Goal: Task Accomplishment & Management: Manage account settings

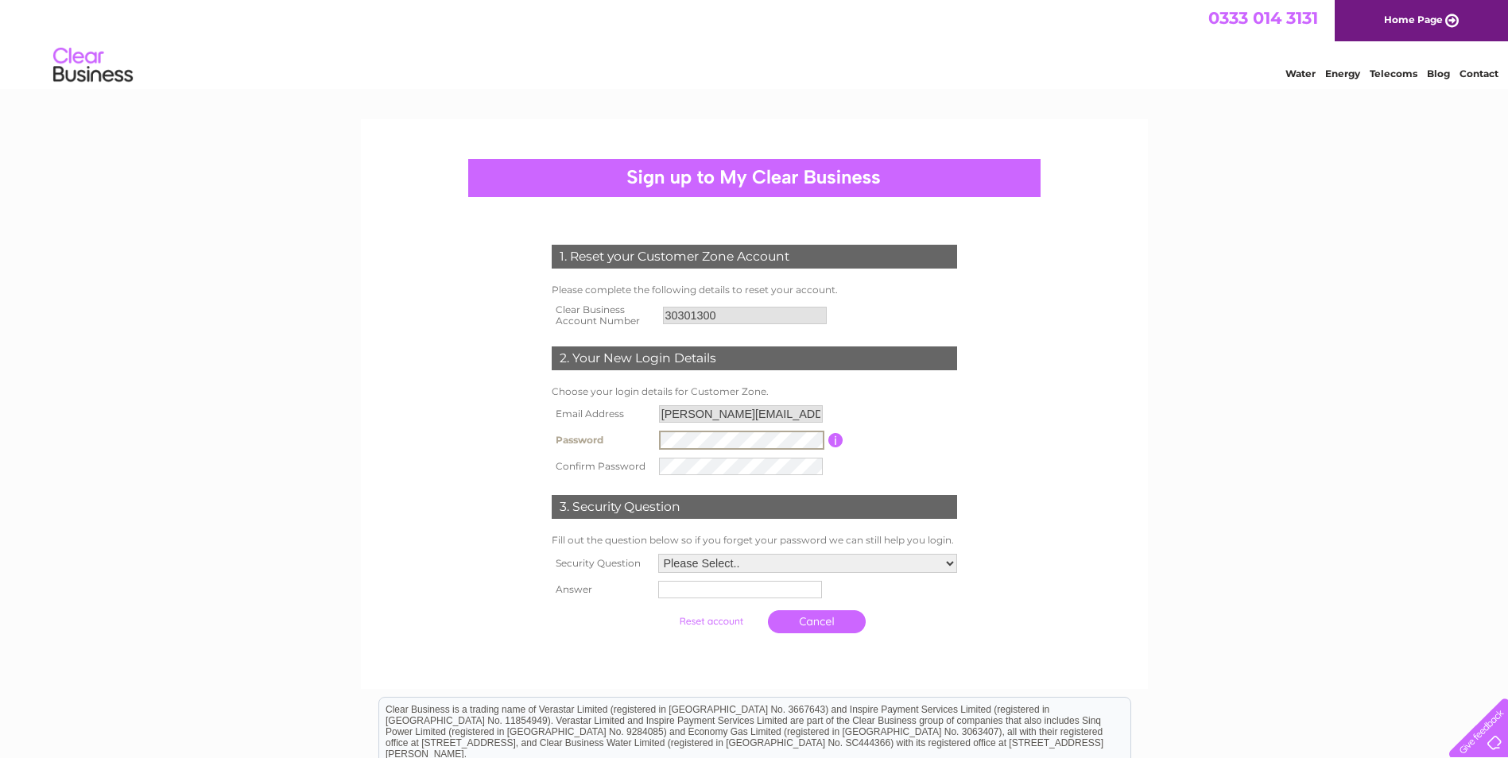
click at [608, 435] on tr "Password Password must be at least 6 characters long" at bounding box center [754, 440] width 413 height 27
click at [775, 566] on select "Please Select.. In what town or city was your first job? In what town or city d…" at bounding box center [807, 564] width 300 height 21
select select "2"
click at [657, 553] on select "Please Select.. In what town or city was your first job? In what town or city d…" at bounding box center [807, 562] width 300 height 21
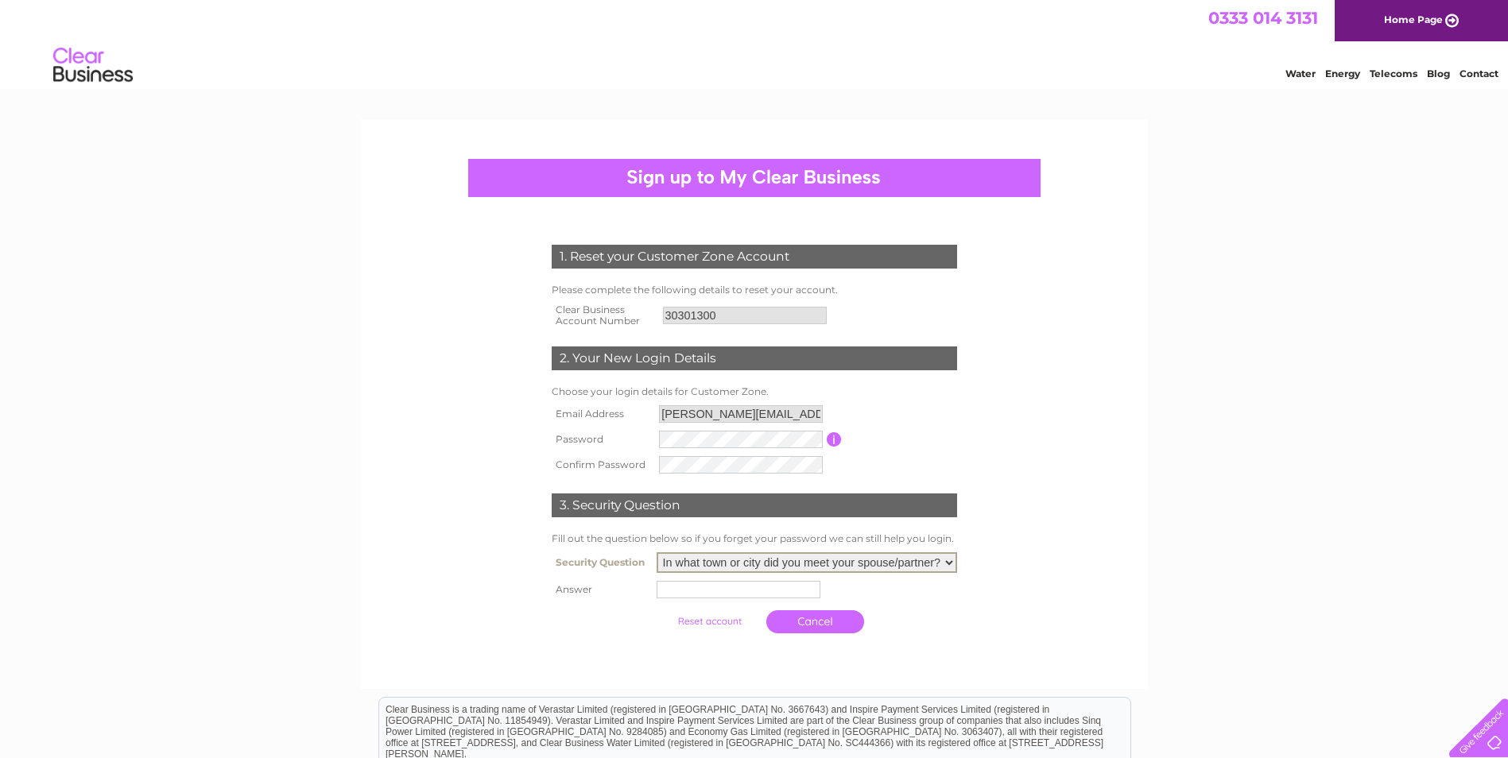
click at [754, 588] on input "text" at bounding box center [739, 589] width 164 height 17
type input "Leeds"
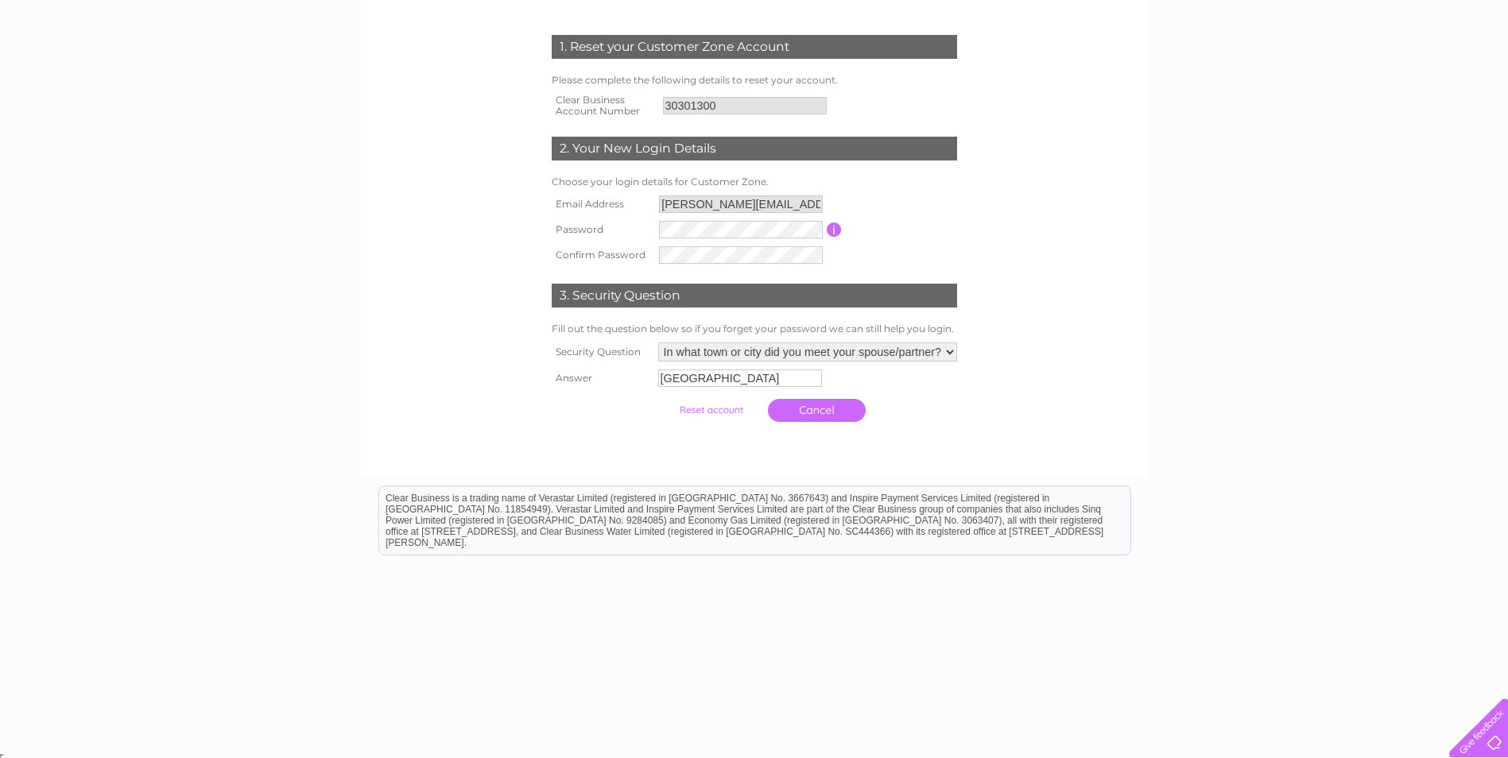
scroll to position [212, 0]
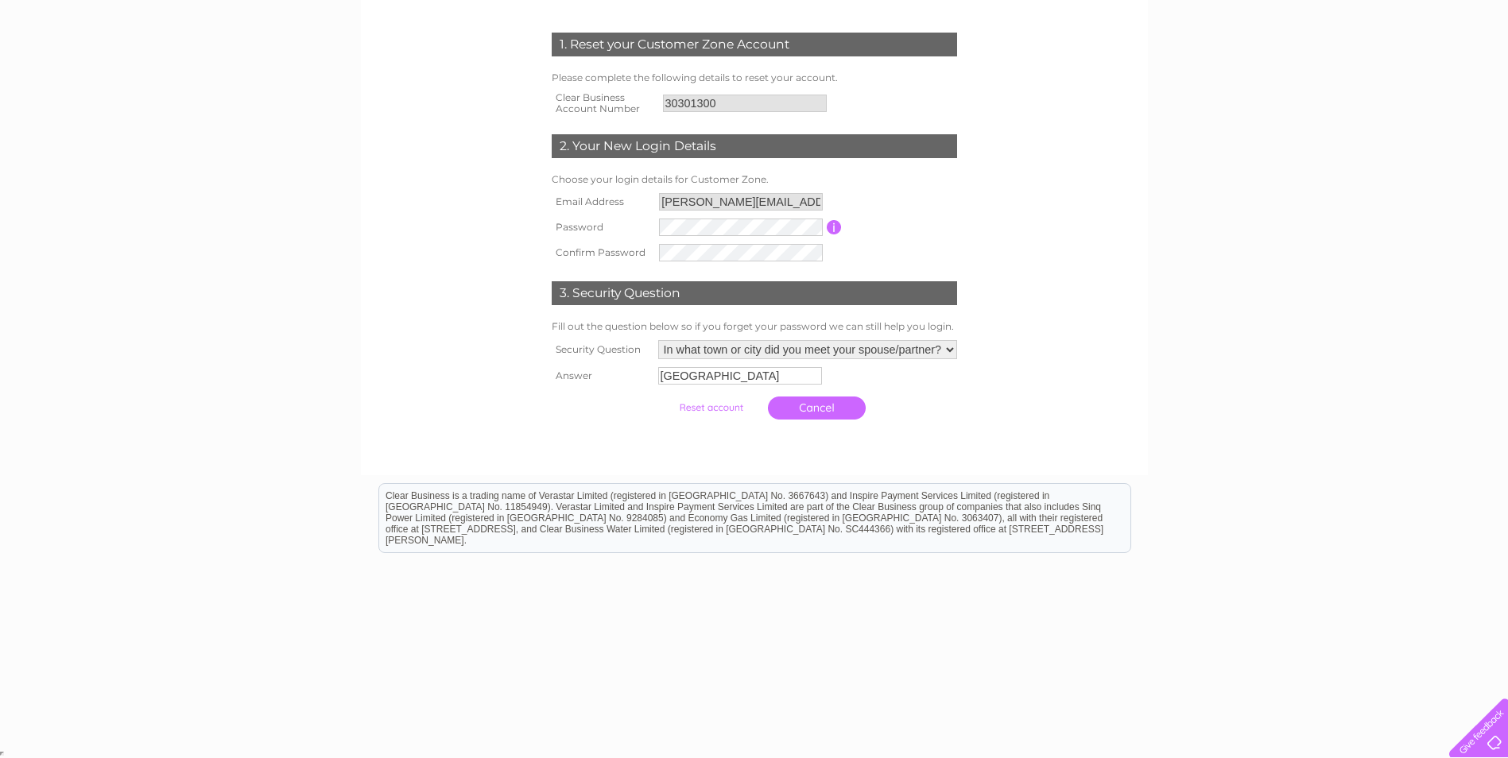
click at [831, 472] on div "1. Reset your Customer Zone Account Please complete the following details to re…" at bounding box center [754, 191] width 787 height 568
click at [740, 362] on td "Please Select.. In what town or city was your first job? In what town or city d…" at bounding box center [807, 349] width 307 height 27
click at [733, 381] on input "Leeds" at bounding box center [740, 375] width 164 height 17
drag, startPoint x: 993, startPoint y: 364, endPoint x: 1029, endPoint y: 356, distance: 36.6
click at [993, 364] on div "1. Reset your Customer Zone Account Please complete the following details to re…" at bounding box center [753, 222] width 479 height 411
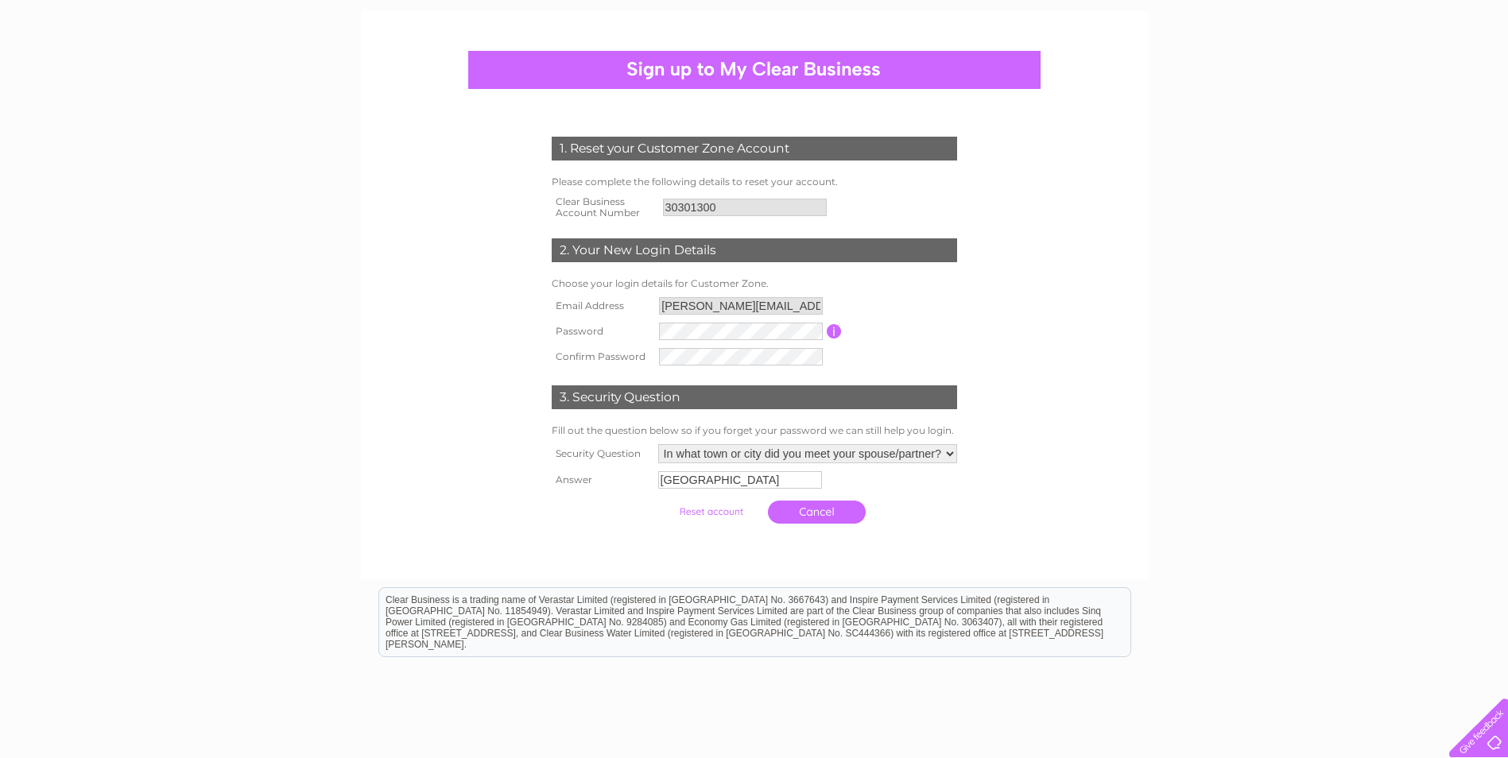
scroll to position [0, 0]
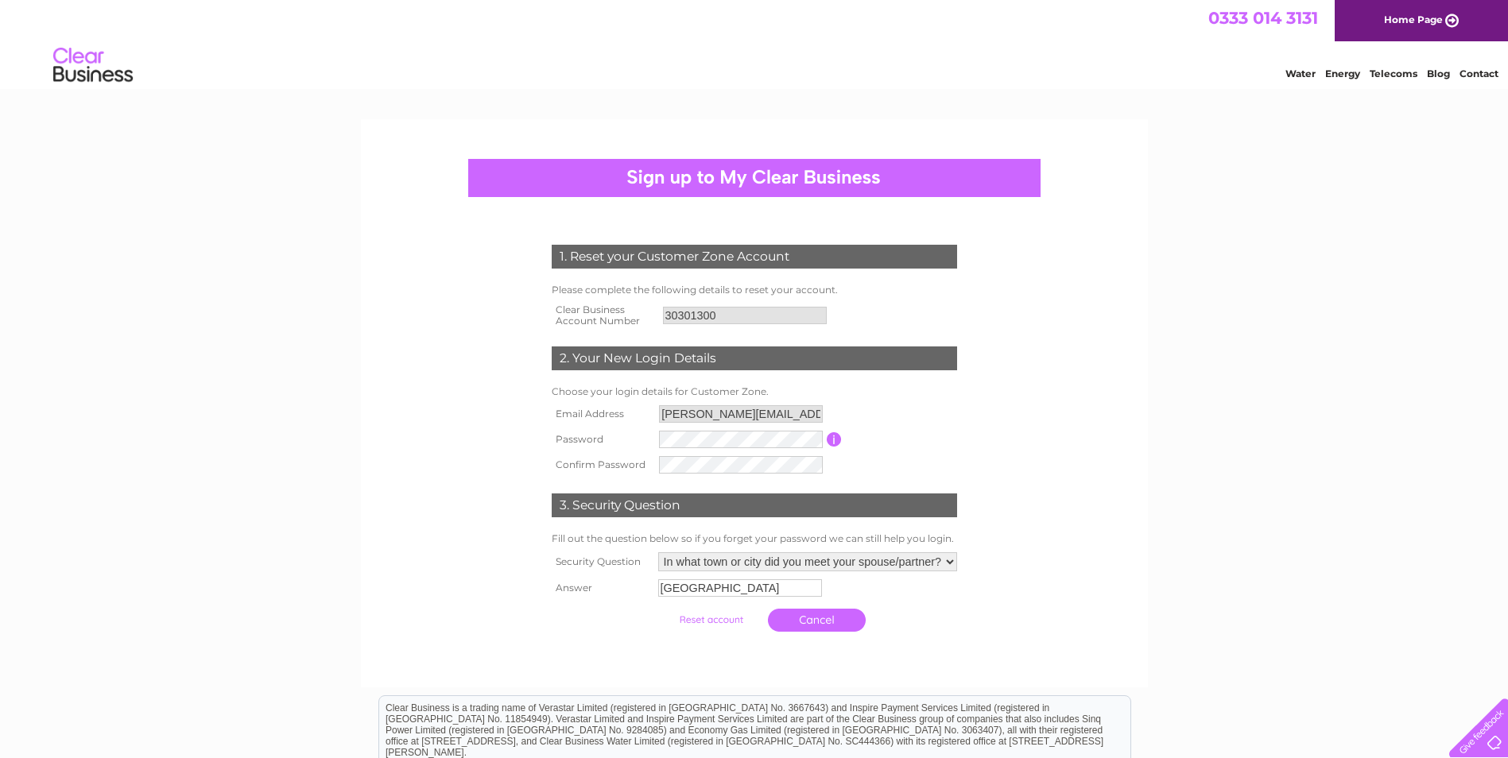
click at [730, 622] on input "submit" at bounding box center [711, 620] width 98 height 22
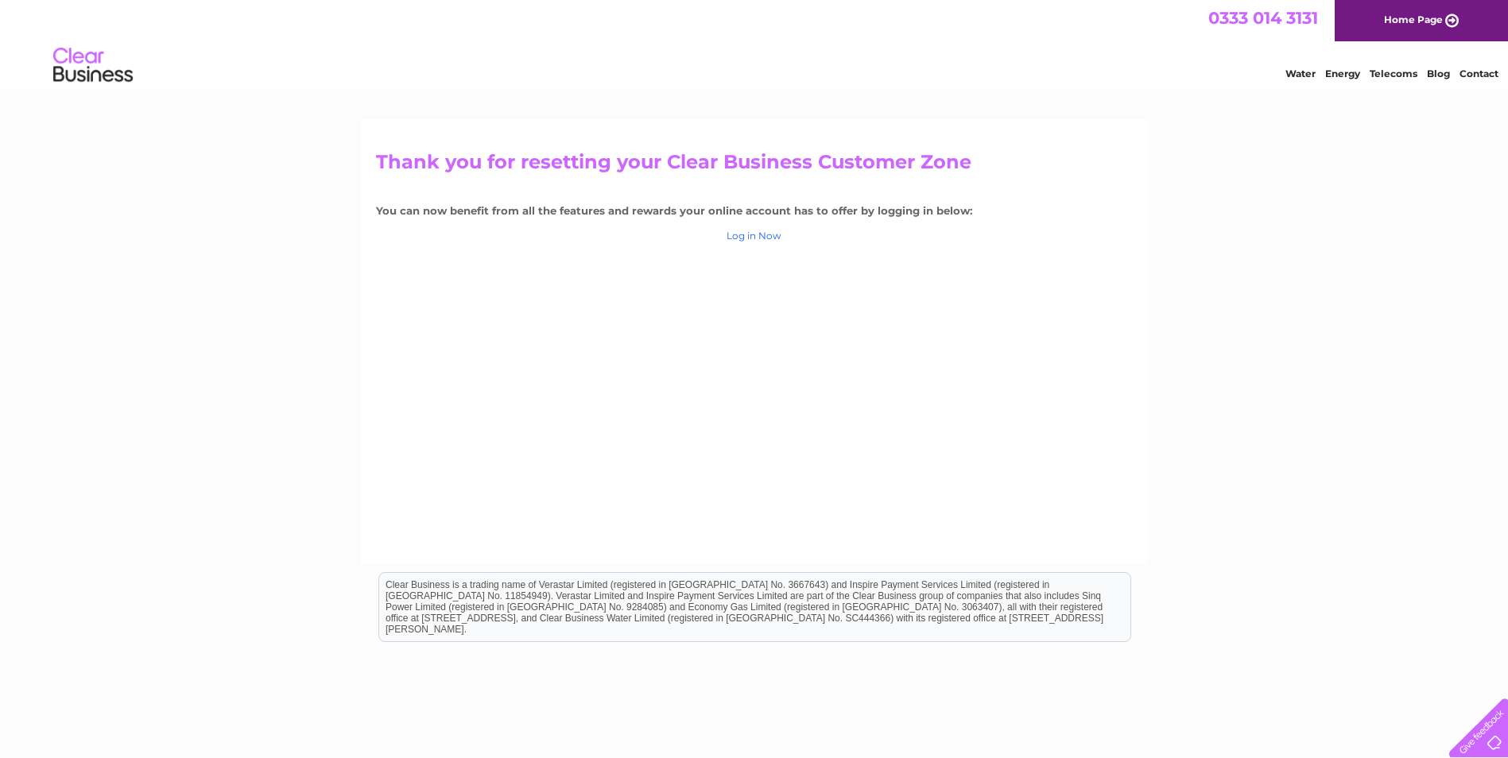
click at [767, 235] on link "Log in Now" at bounding box center [754, 236] width 55 height 12
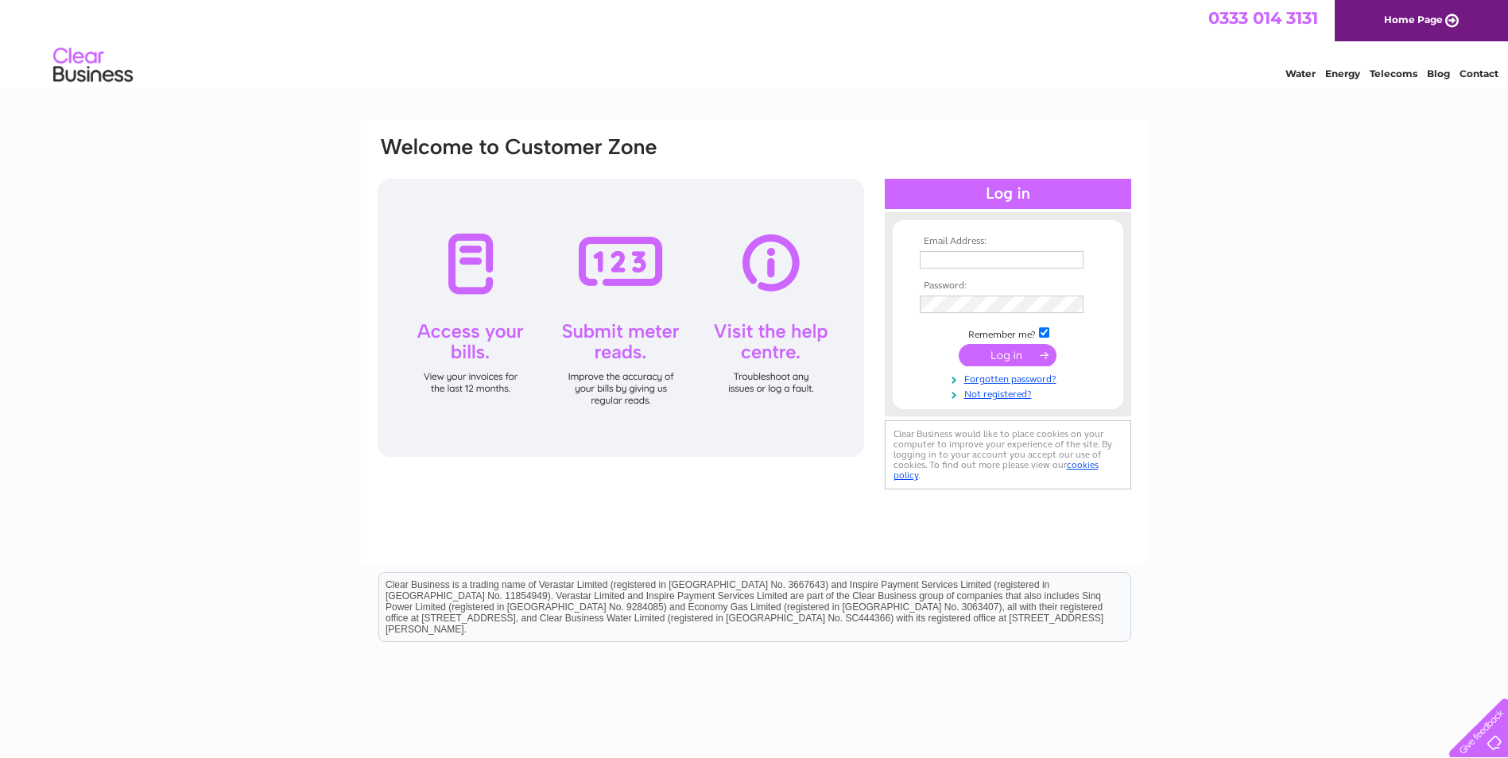
type input "[PERSON_NAME][EMAIL_ADDRESS][DOMAIN_NAME]"
click at [980, 355] on input "submit" at bounding box center [1008, 355] width 98 height 22
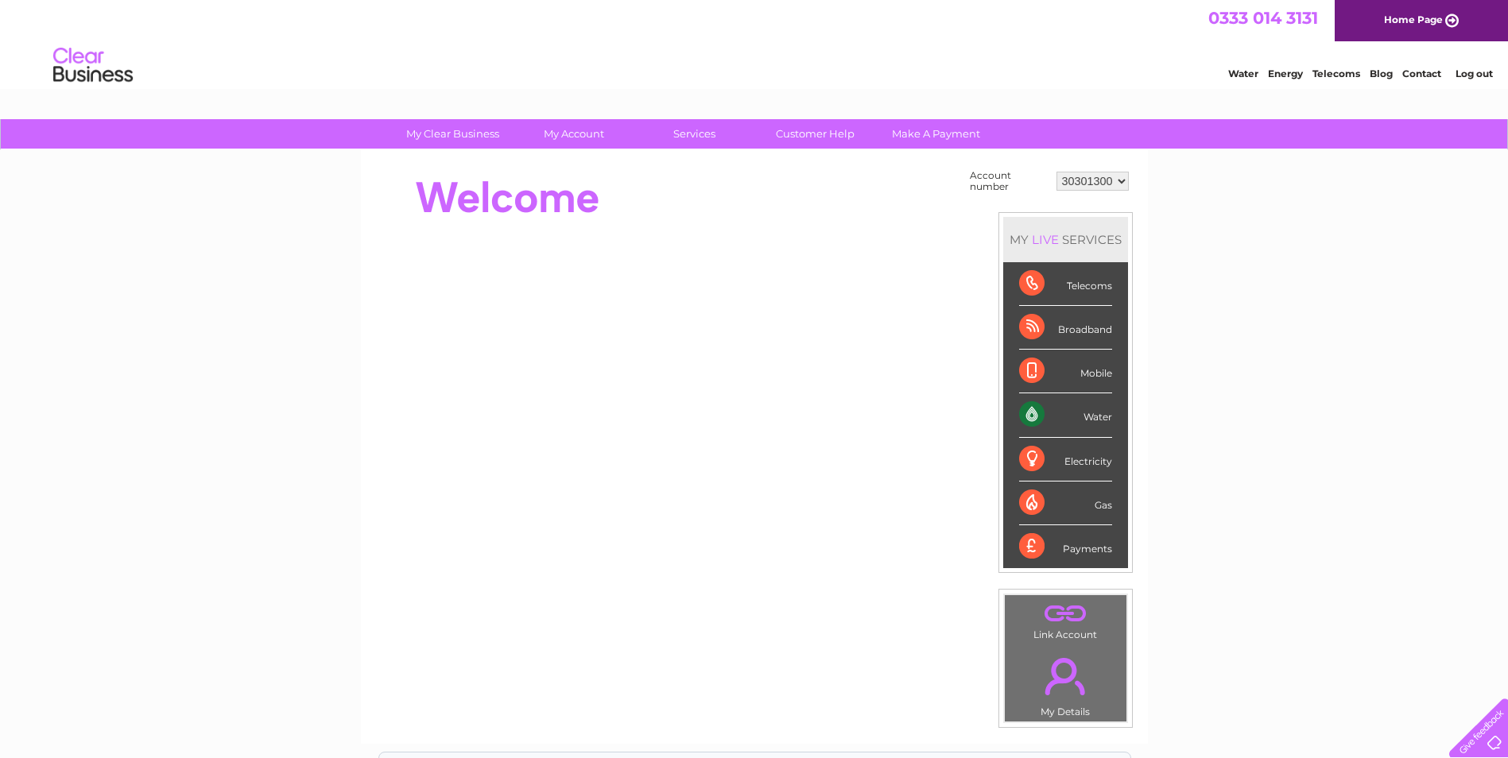
click at [1124, 180] on select "30301300" at bounding box center [1092, 181] width 72 height 19
